Goal: Information Seeking & Learning: Compare options

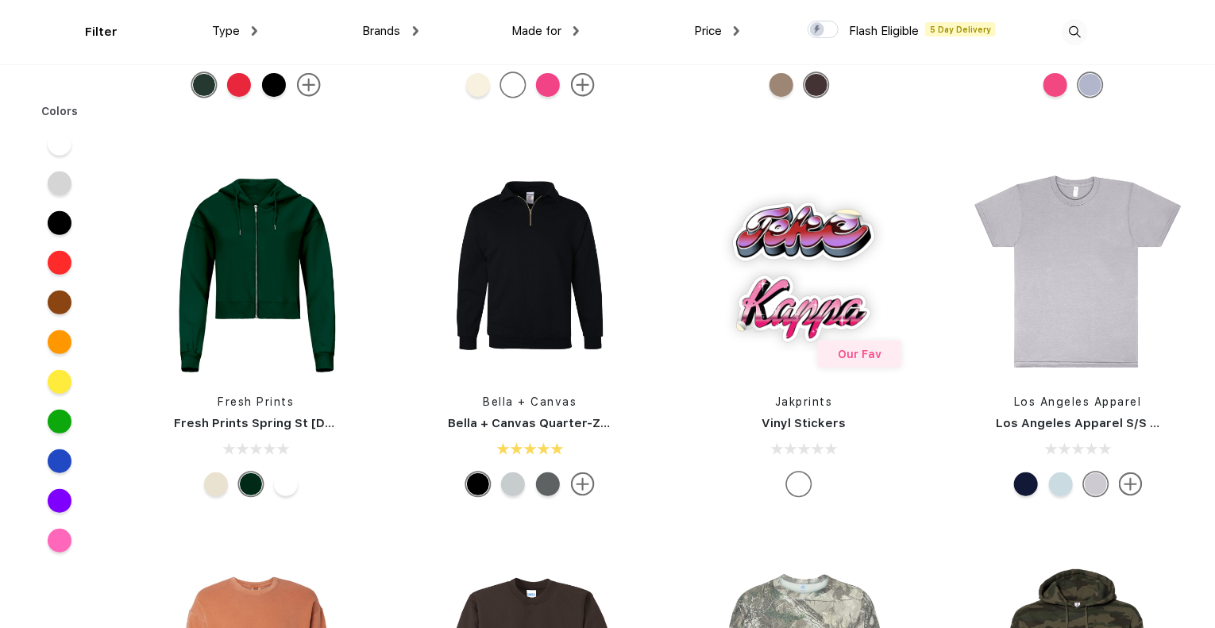
scroll to position [6354, 0]
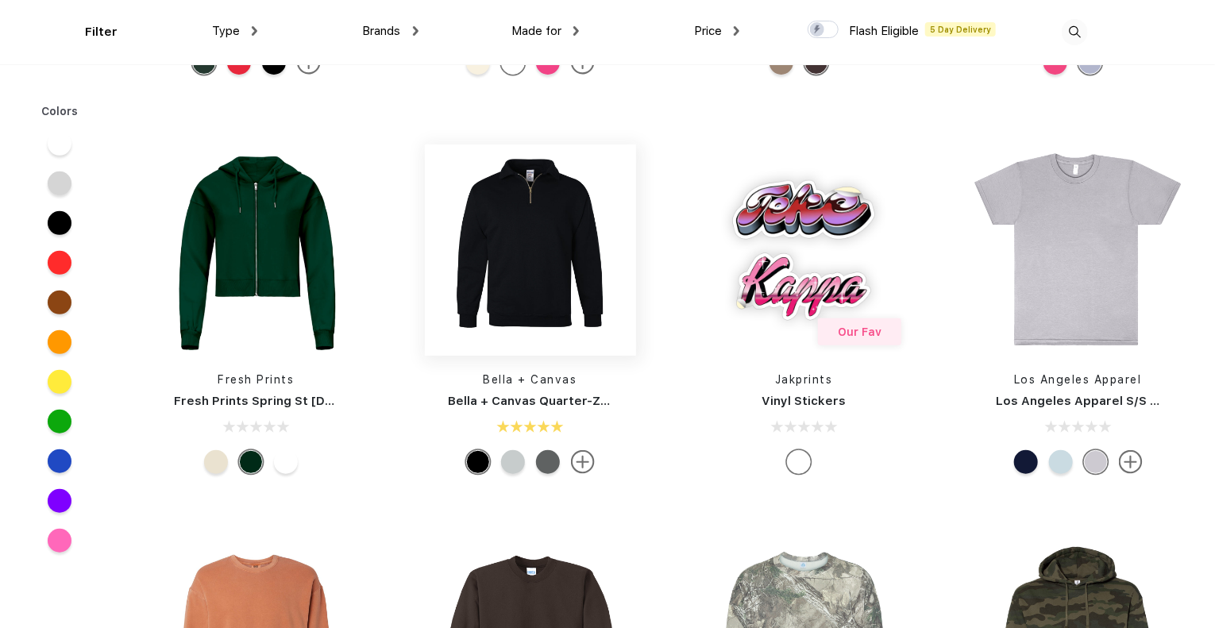
click at [534, 284] on img at bounding box center [530, 250] width 211 height 211
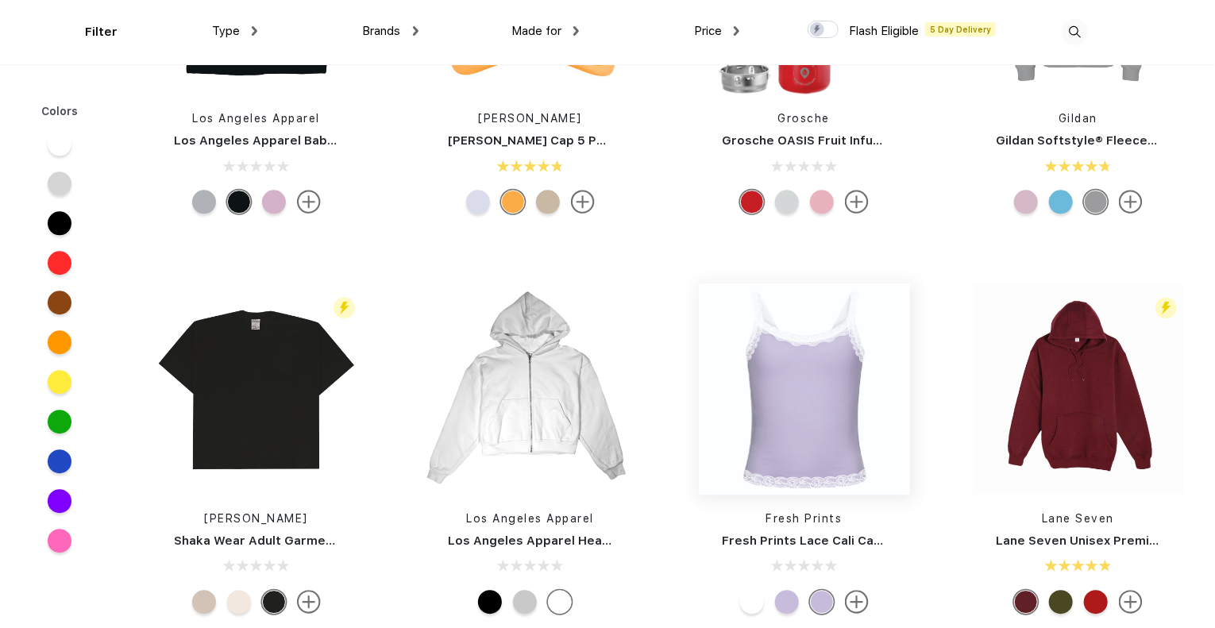
scroll to position [5017, 0]
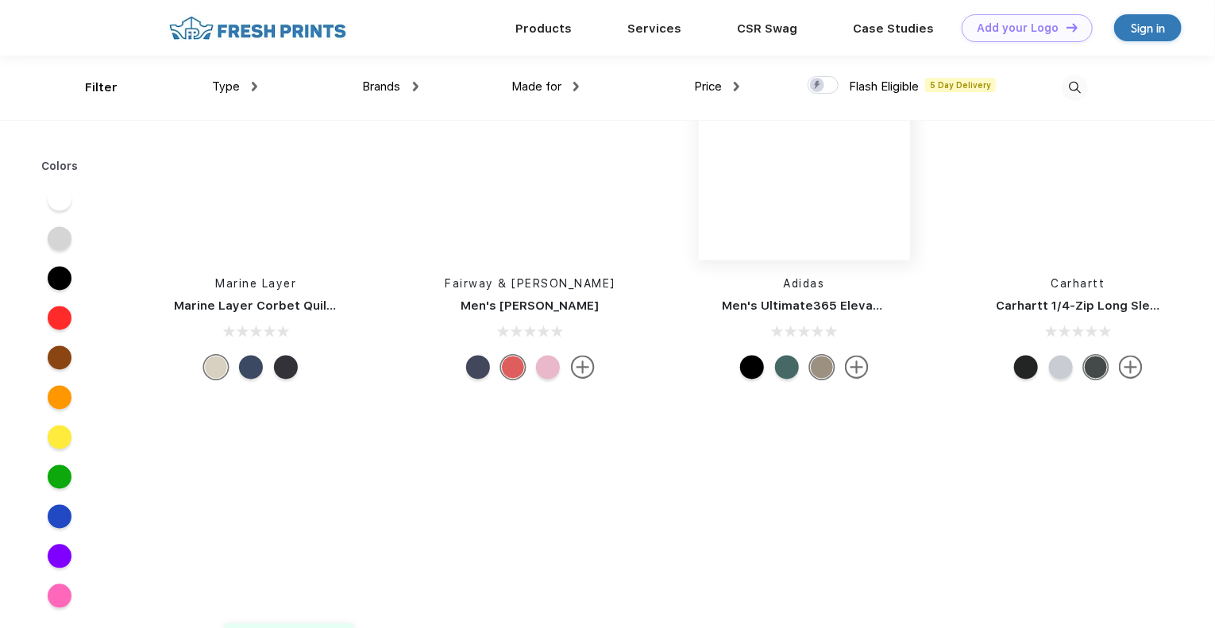
scroll to position [19539, 0]
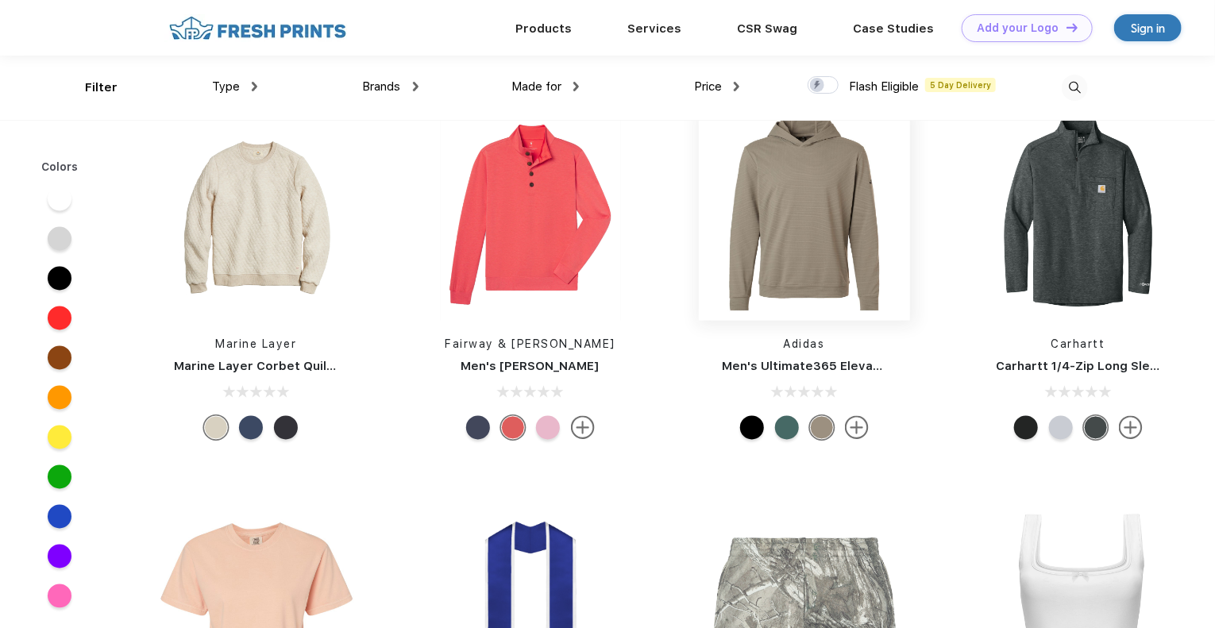
click at [843, 272] on img at bounding box center [804, 215] width 211 height 211
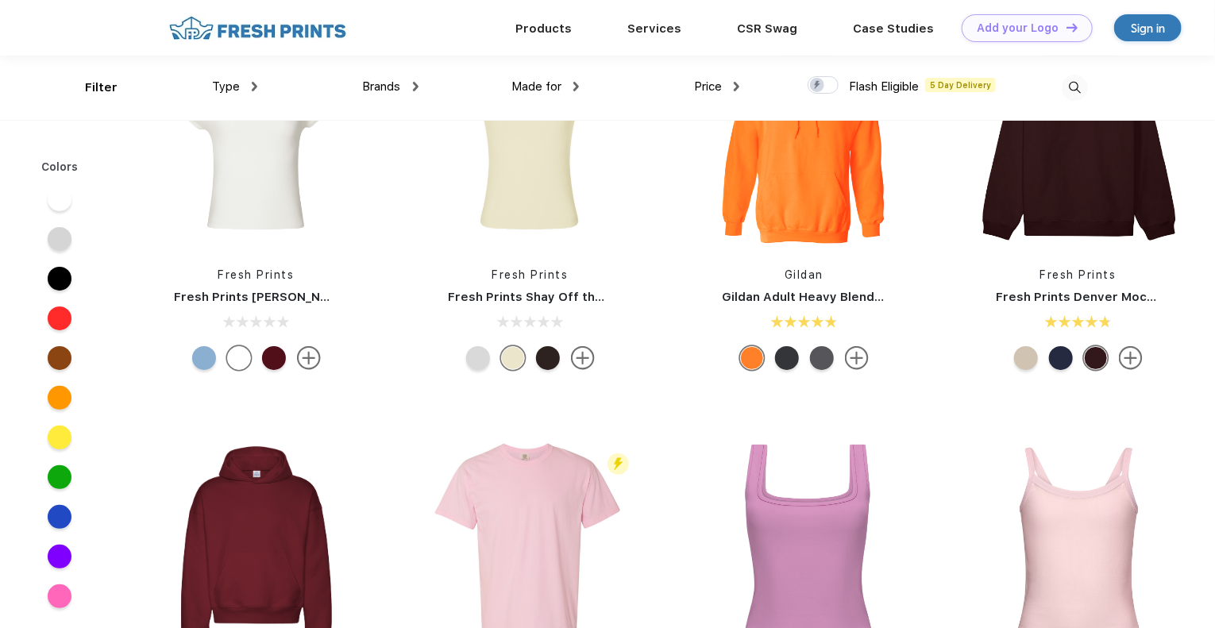
click at [253, 88] on img at bounding box center [255, 87] width 6 height 10
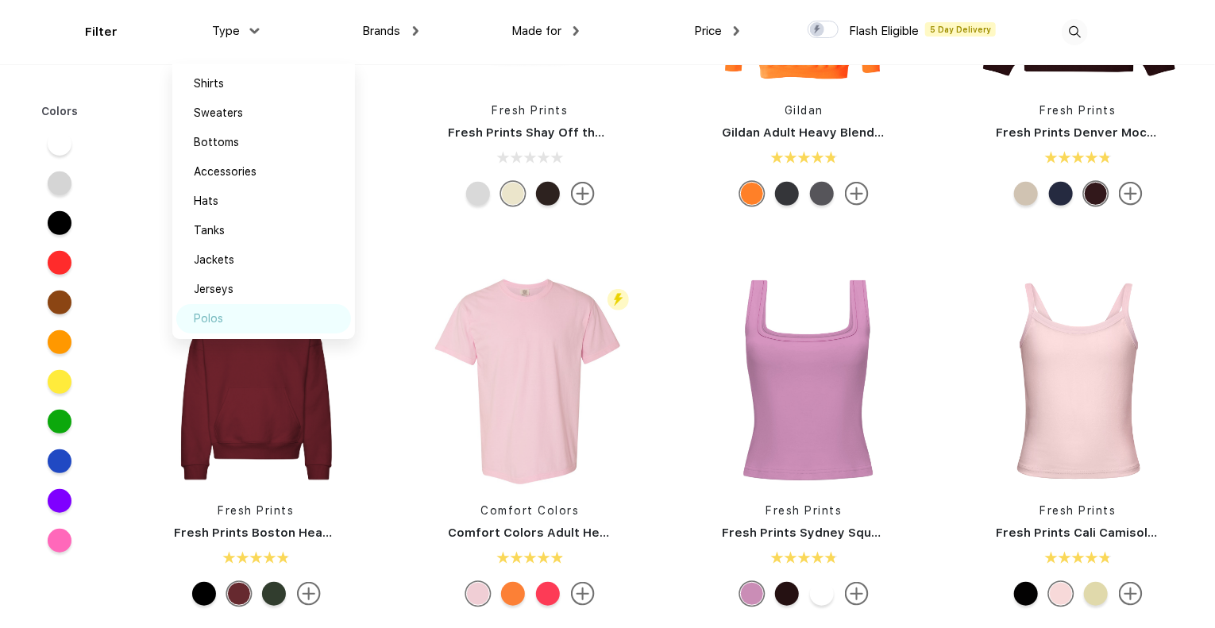
scroll to position [238, 0]
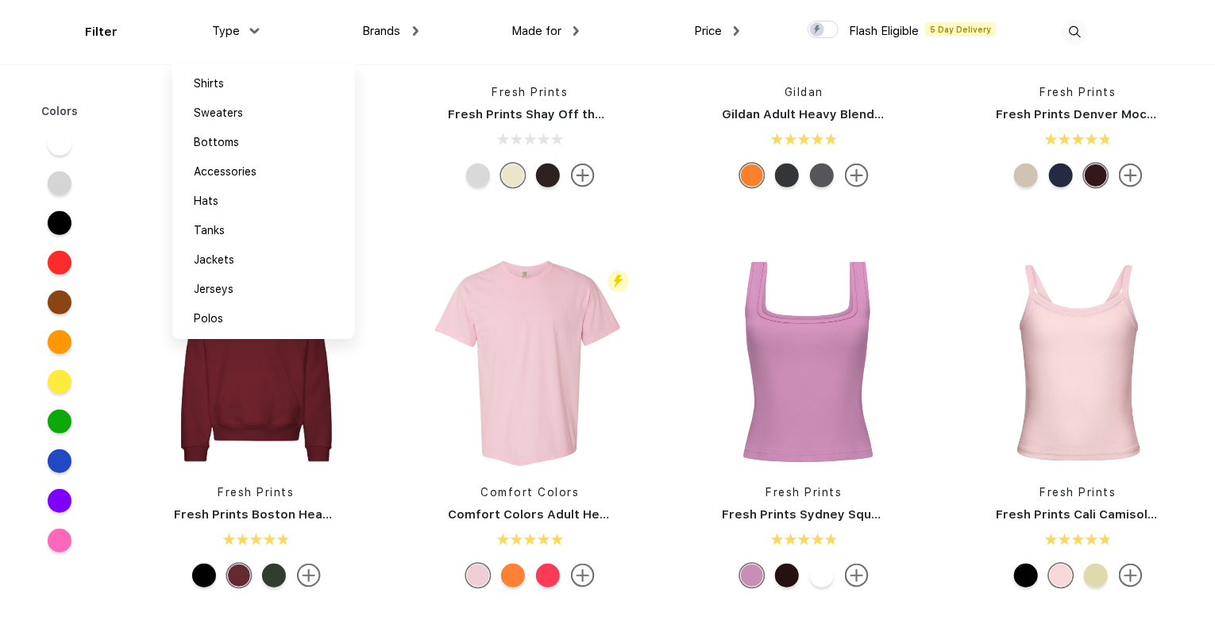
click at [531, 28] on span "Made for" at bounding box center [537, 31] width 50 height 14
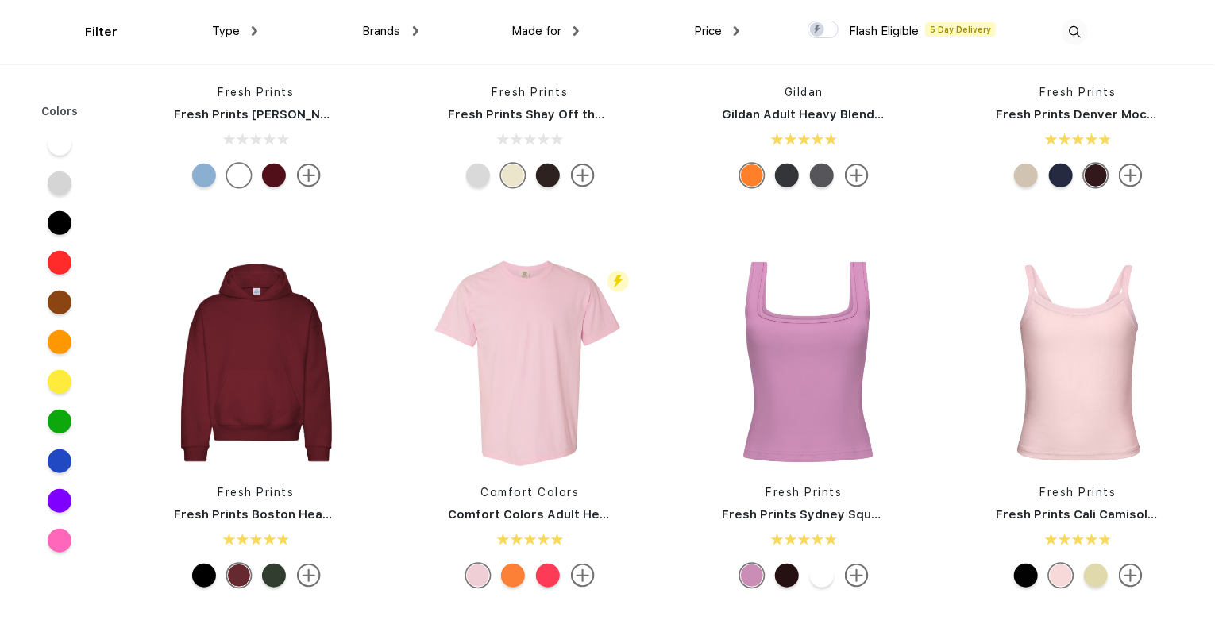
click at [531, 28] on span "Made for" at bounding box center [537, 31] width 50 height 14
click at [575, 34] on img at bounding box center [576, 31] width 6 height 10
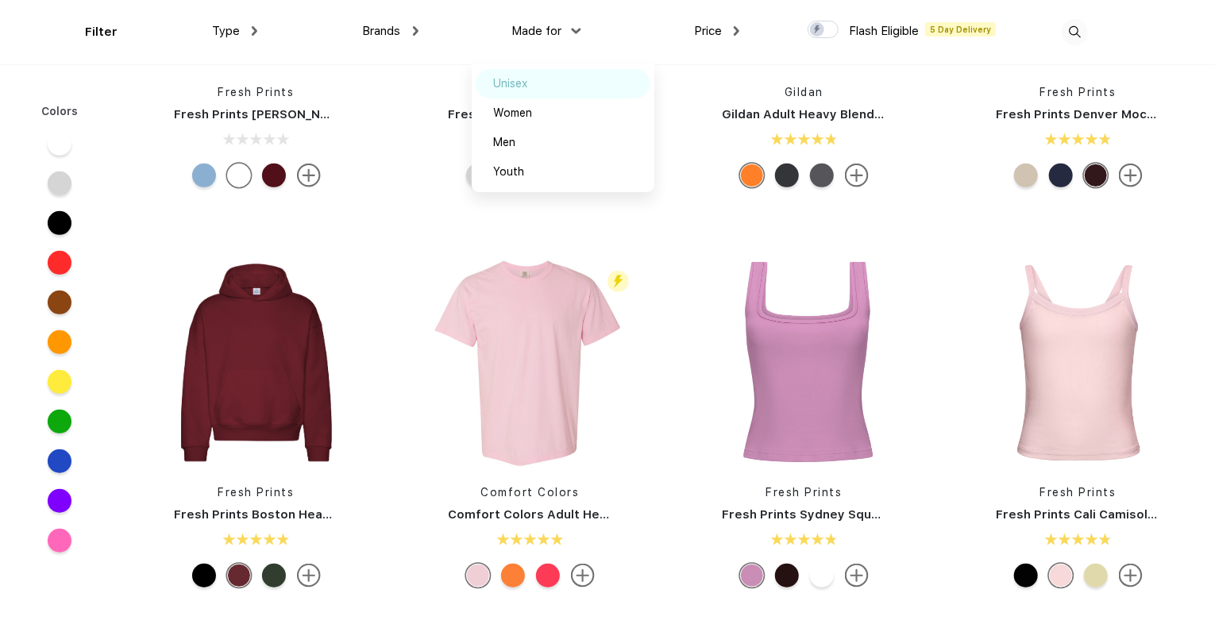
click at [539, 89] on div "Unisex" at bounding box center [563, 83] width 175 height 29
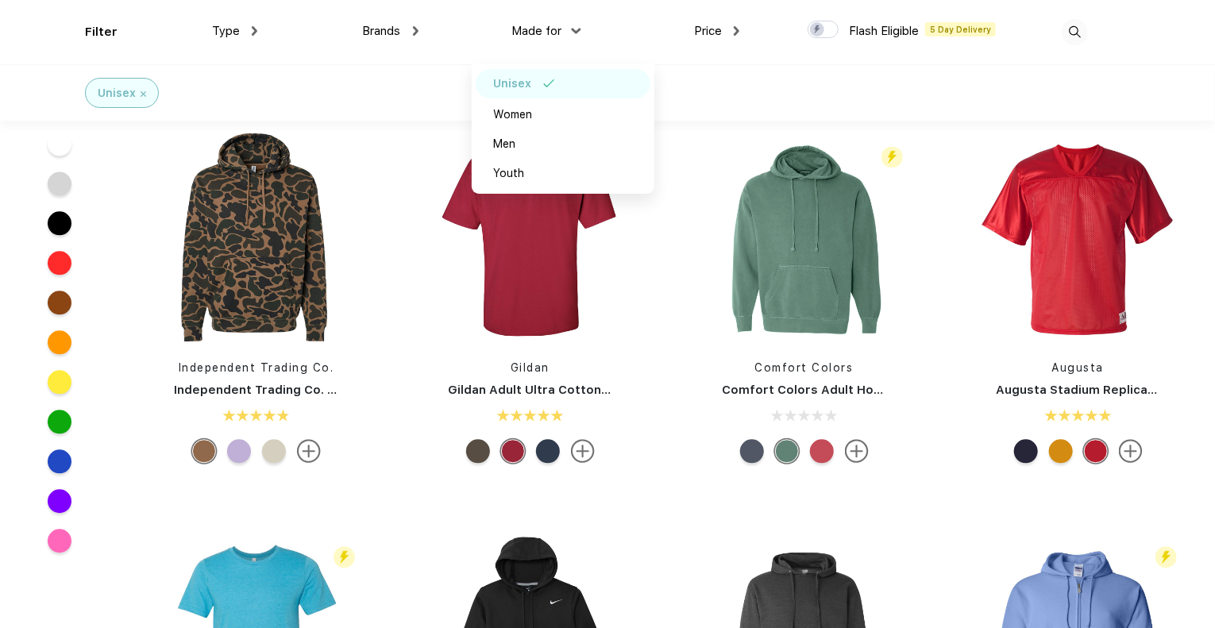
scroll to position [5083, 0]
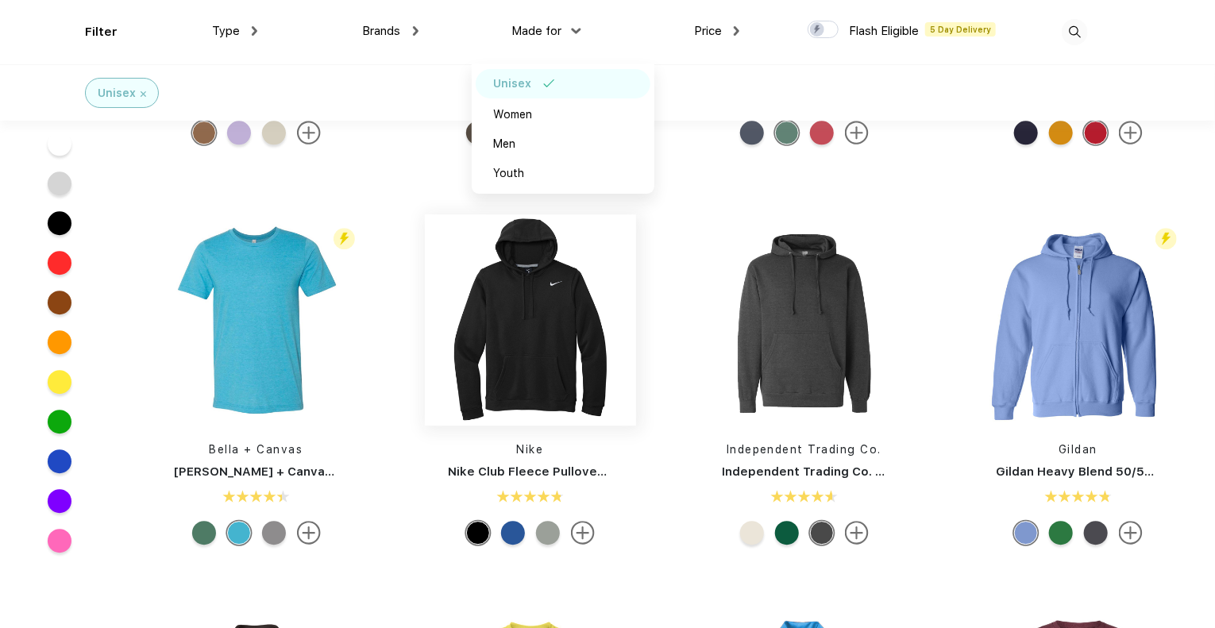
click at [586, 376] on img at bounding box center [530, 319] width 211 height 211
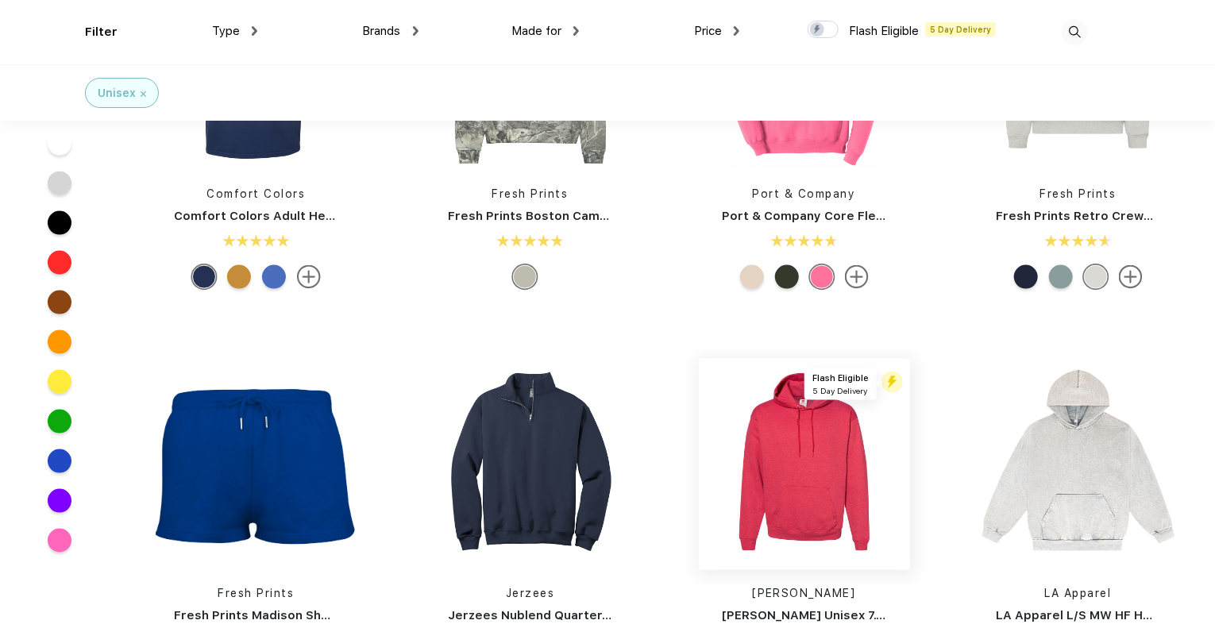
scroll to position [1033, 0]
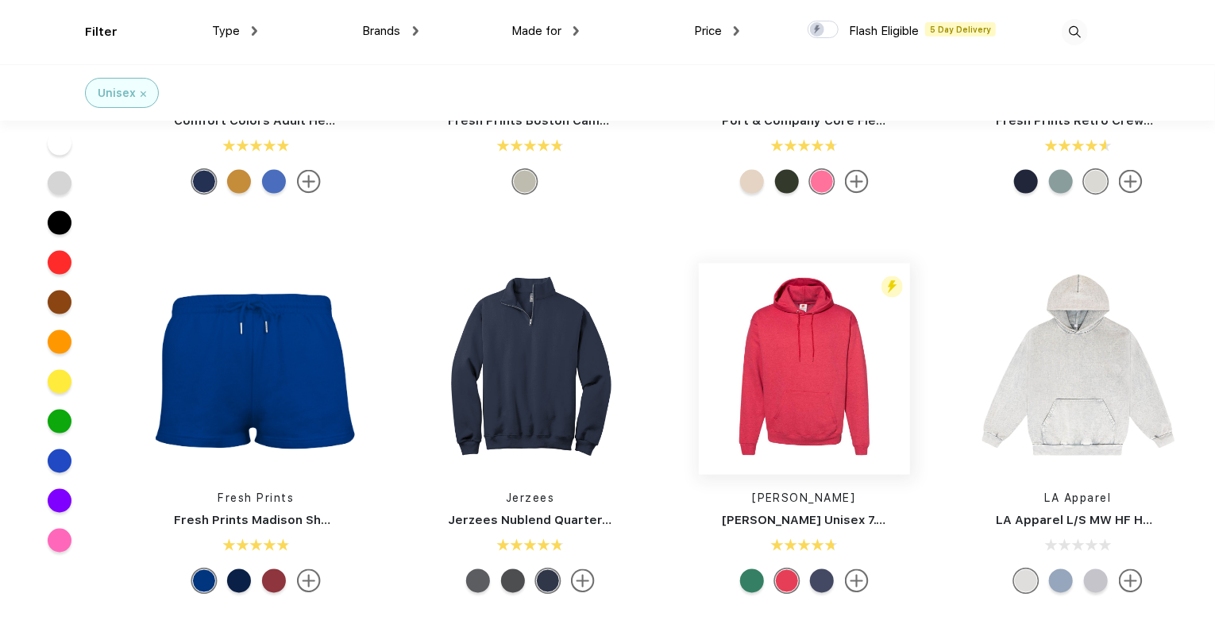
click at [829, 417] on img at bounding box center [804, 369] width 211 height 211
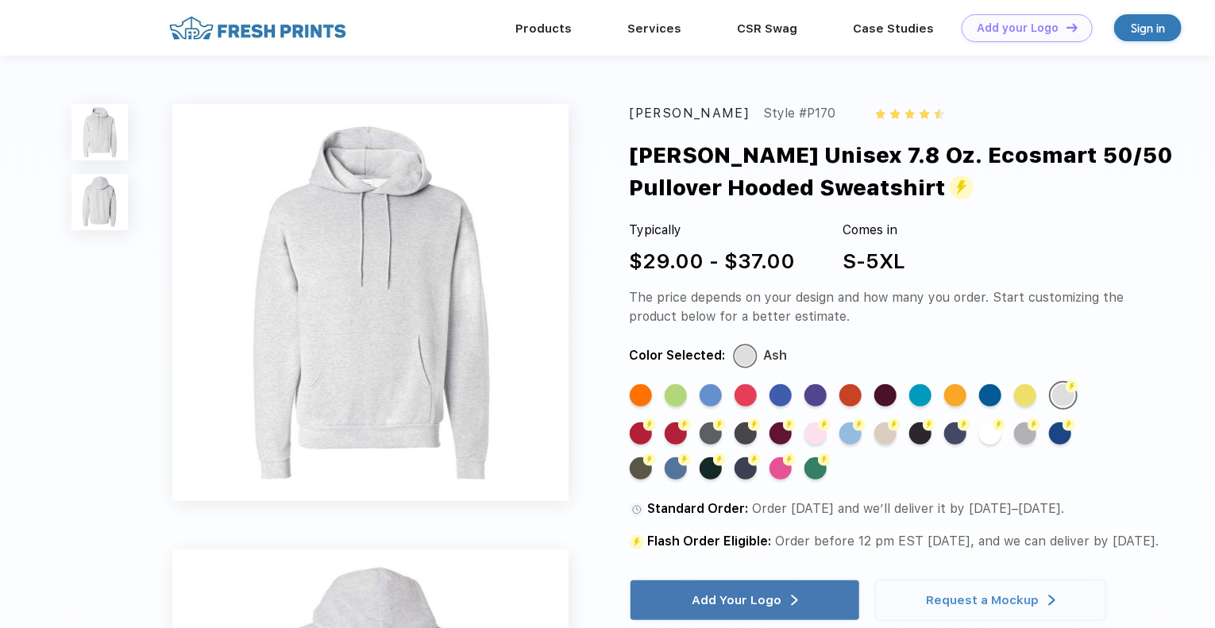
scroll to position [1033, 0]
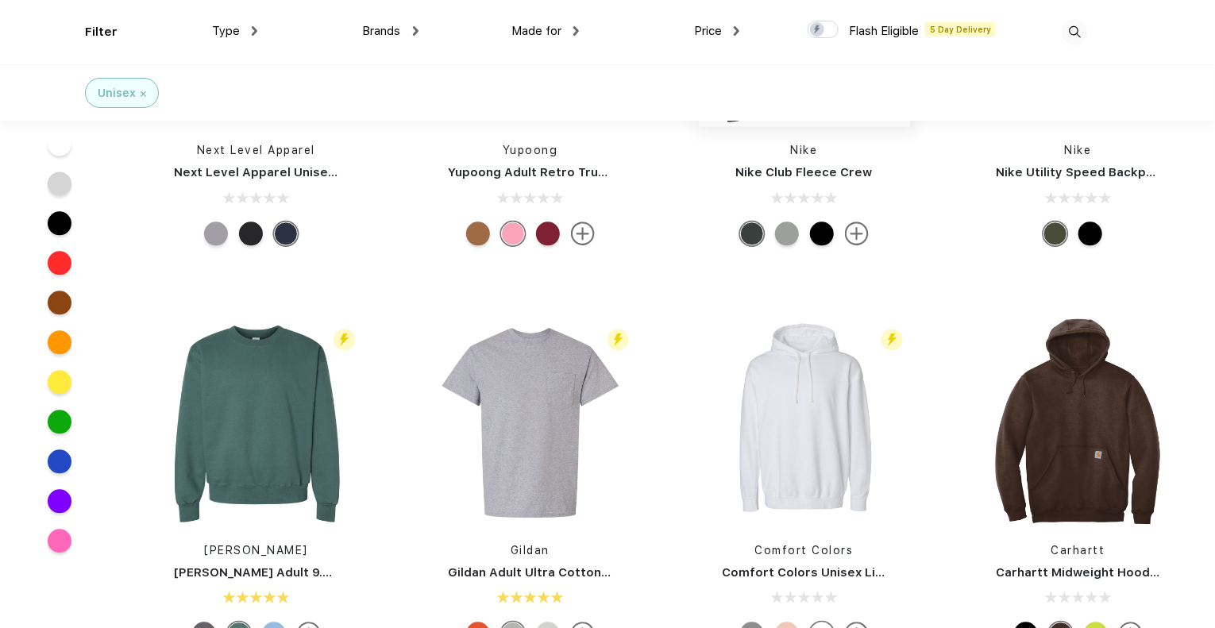
scroll to position [7863, 0]
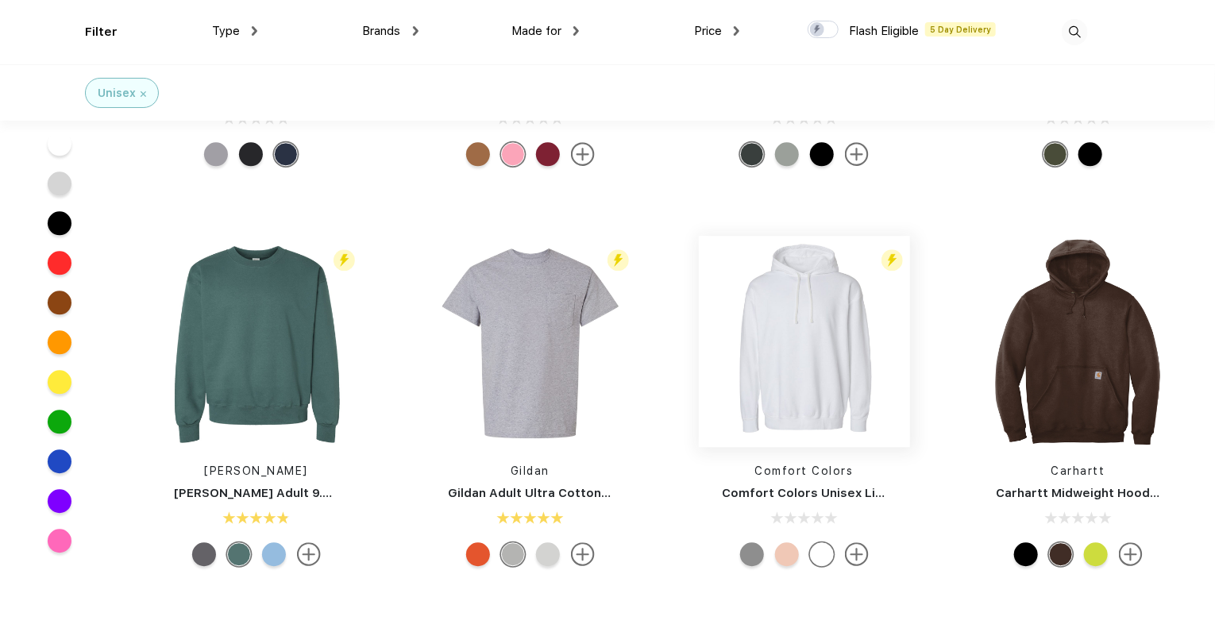
click at [854, 415] on img at bounding box center [804, 341] width 211 height 211
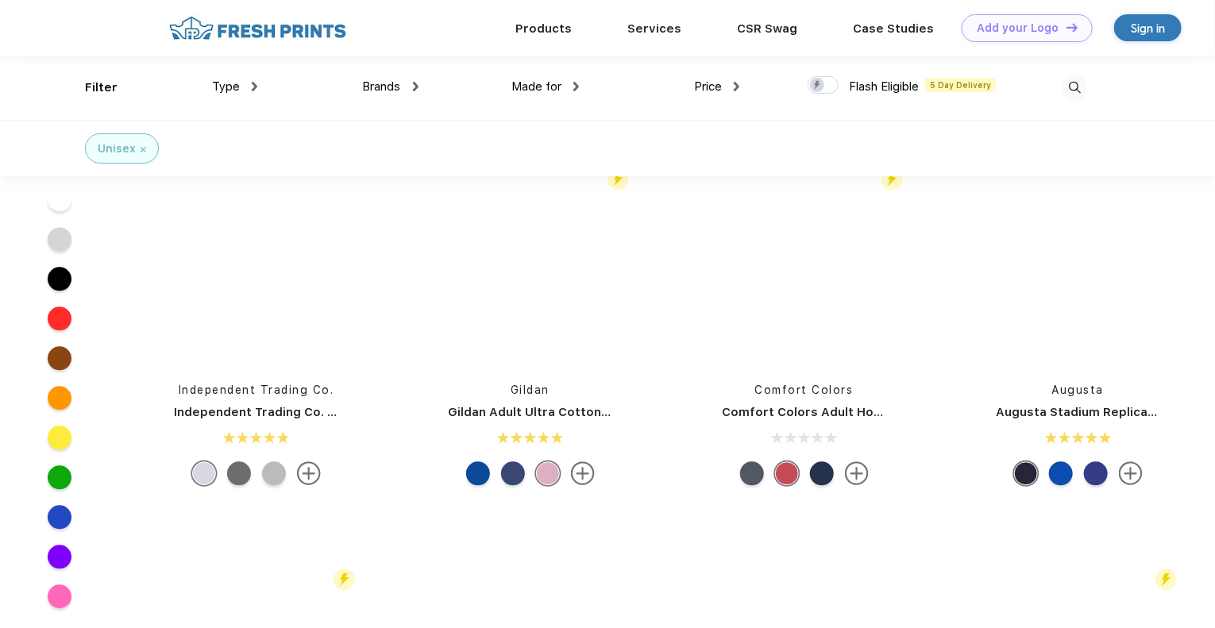
scroll to position [4686, 0]
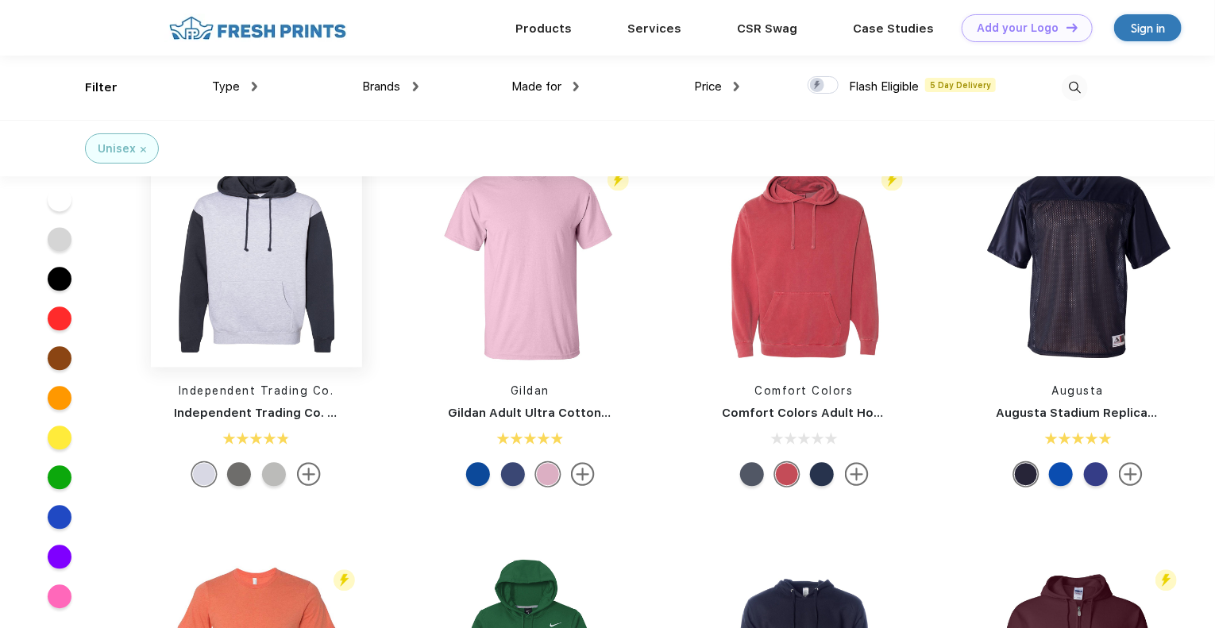
click at [273, 294] on img at bounding box center [256, 261] width 211 height 211
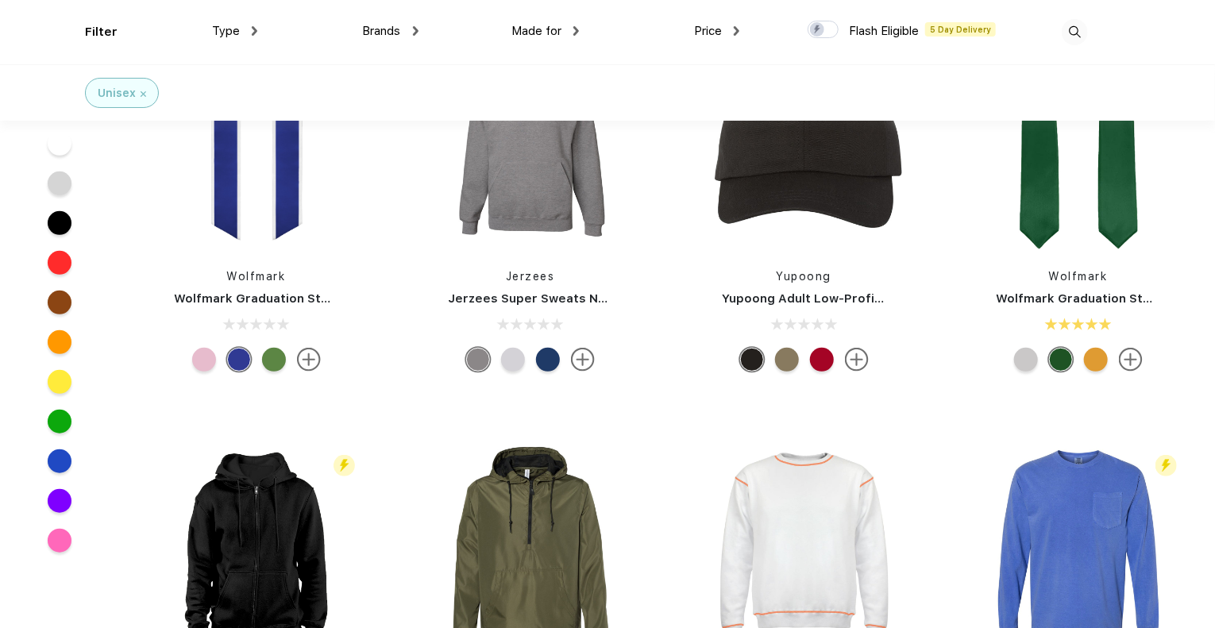
scroll to position [12475, 0]
